Goal: Find specific page/section: Find specific page/section

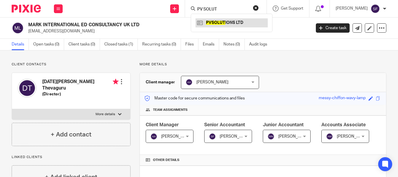
type input "PV SOLUT"
click at [216, 22] on link at bounding box center [232, 22] width 72 height 9
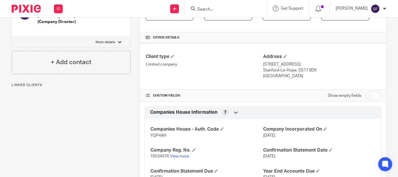
scroll to position [146, 0]
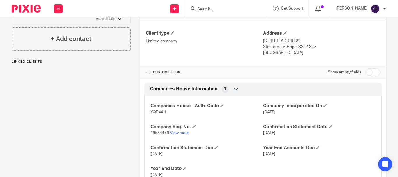
click at [368, 76] on input "checkbox" at bounding box center [373, 72] width 15 height 8
checkbox input "true"
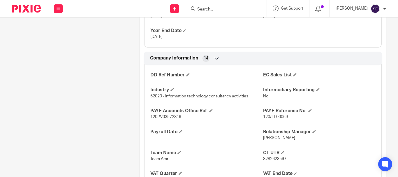
scroll to position [321, 0]
